Goal: Check status: Verify the current state of an ongoing process or item

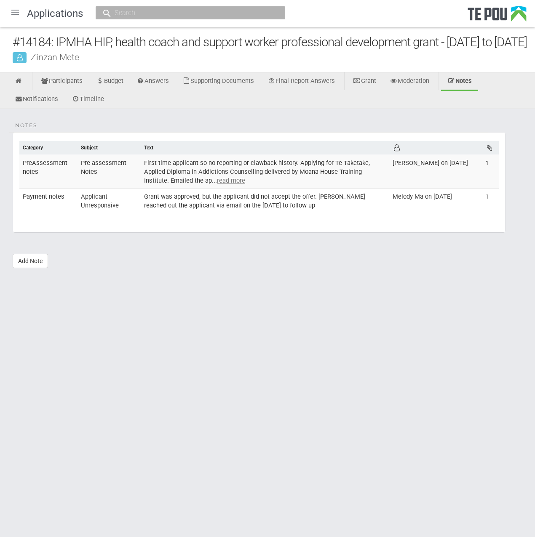
click at [15, 14] on div at bounding box center [15, 12] width 20 height 20
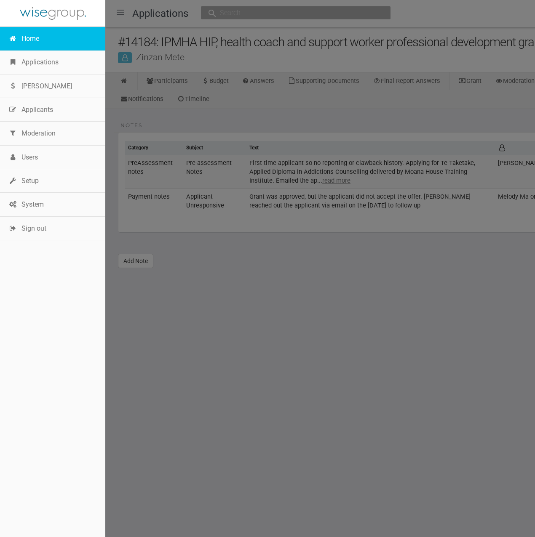
click at [31, 38] on link "Home" at bounding box center [52, 39] width 105 height 24
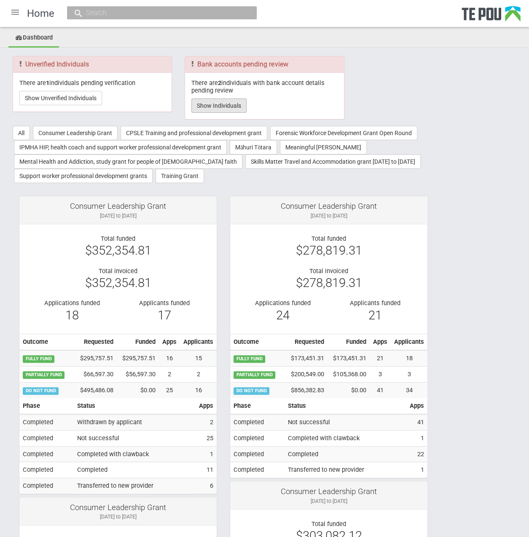
click at [214, 109] on button "Show Individuals" at bounding box center [218, 106] width 55 height 14
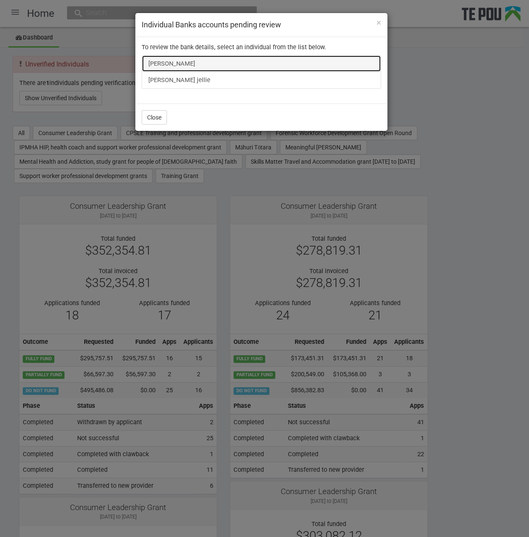
click at [180, 64] on link "[PERSON_NAME]" at bounding box center [261, 63] width 239 height 17
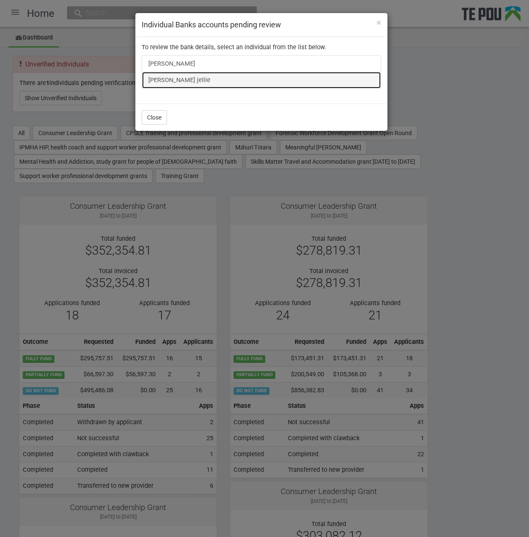
click at [194, 80] on link "[PERSON_NAME] jellie" at bounding box center [261, 80] width 239 height 17
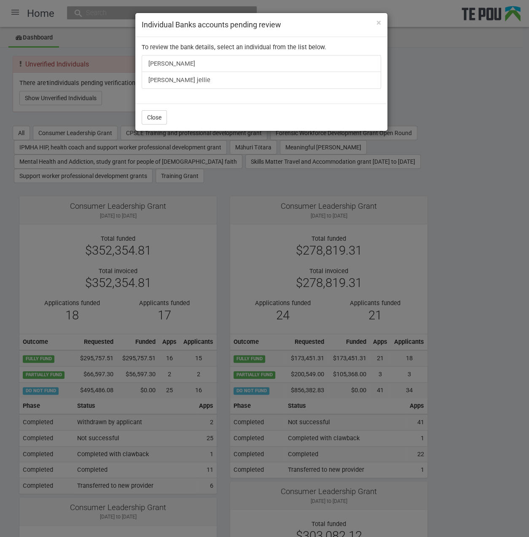
click at [475, 266] on div "× Individual Banks accounts pending review To review the bank details, select a…" at bounding box center [264, 268] width 529 height 537
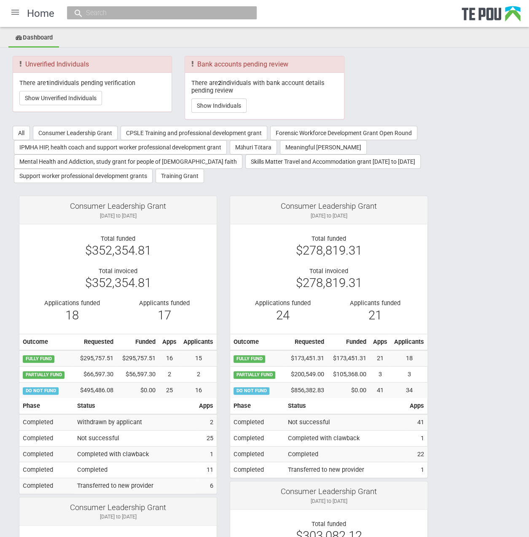
click at [348, 95] on div "Bank accounts pending review There are 2 individuals with bank account details …" at bounding box center [264, 90] width 172 height 68
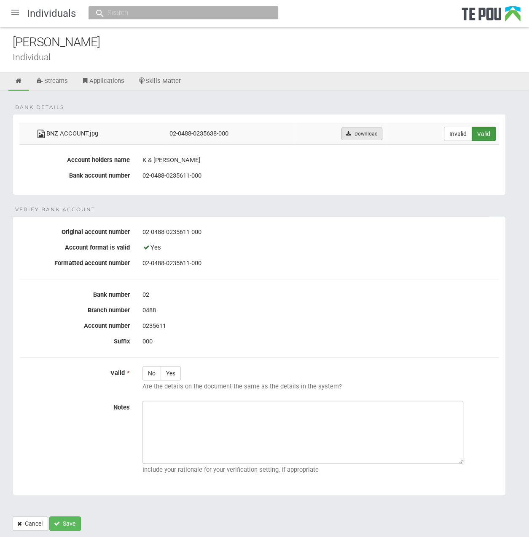
click at [372, 136] on link "Download" at bounding box center [361, 134] width 41 height 13
click at [289, 214] on form "Bank details BNZ ACCOUNT.jpg 02-0488-0235638-000 Download Invalid Valid Account…" at bounding box center [264, 322] width 503 height 417
click at [244, 225] on div "02-0488-0235611-000" at bounding box center [320, 232] width 356 height 14
